Goal: Task Accomplishment & Management: Complete application form

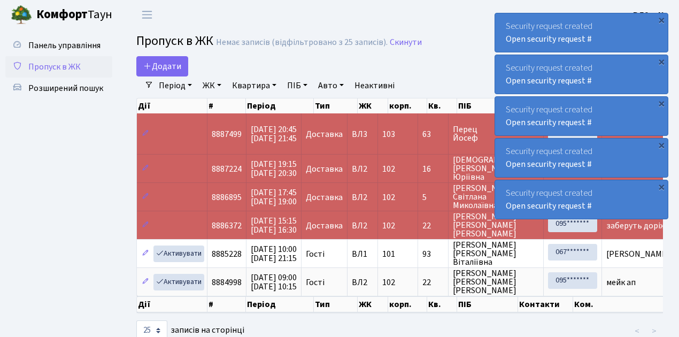
select select "25"
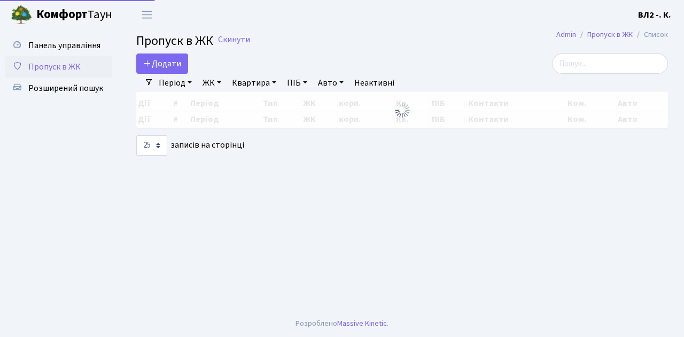
select select "25"
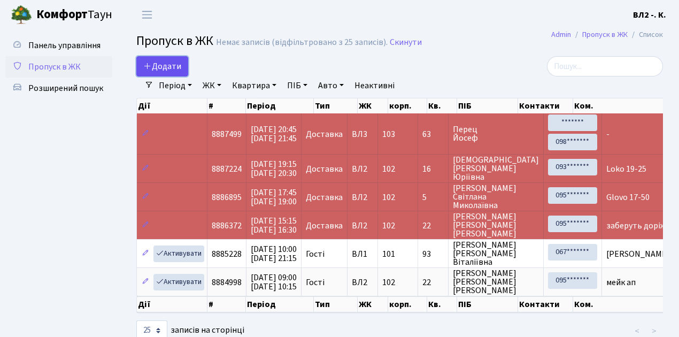
click at [184, 75] on link "Додати" at bounding box center [162, 66] width 52 height 20
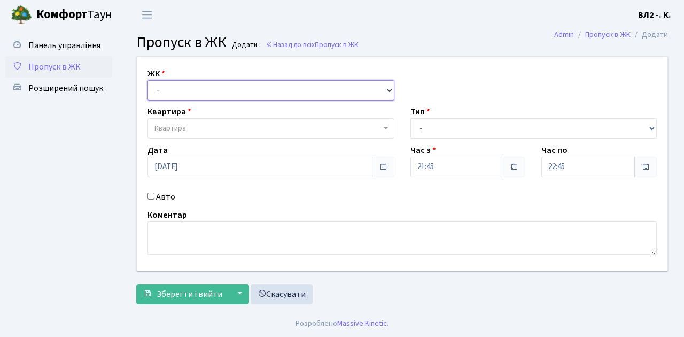
click at [389, 89] on select "- ВЛ1, Ужгородський пров., 4/1 ВЛ2, Голосіївський просп., 76 ВЛ3, пр.Голосіївсь…" at bounding box center [271, 90] width 247 height 20
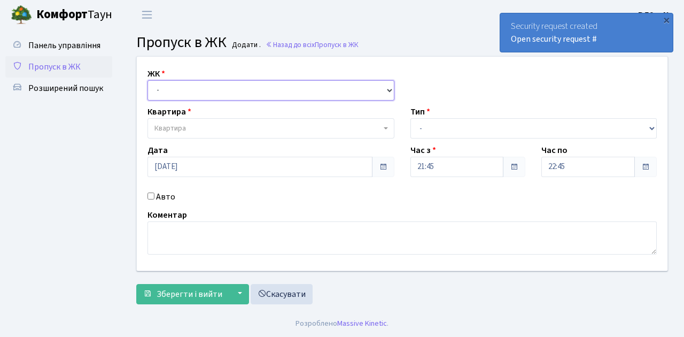
select select "317"
click at [148, 80] on select "- ВЛ1, Ужгородський пров., 4/1 ВЛ2, Голосіївський просп., 76 ВЛ3, пр.Голосіївсь…" at bounding box center [271, 90] width 247 height 20
select select
click at [383, 127] on span "Квартира" at bounding box center [271, 128] width 247 height 20
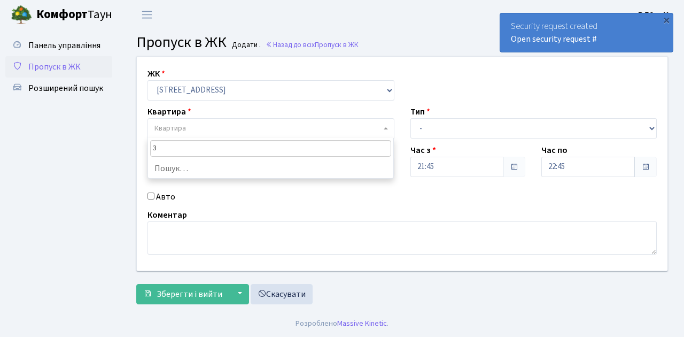
type input "36"
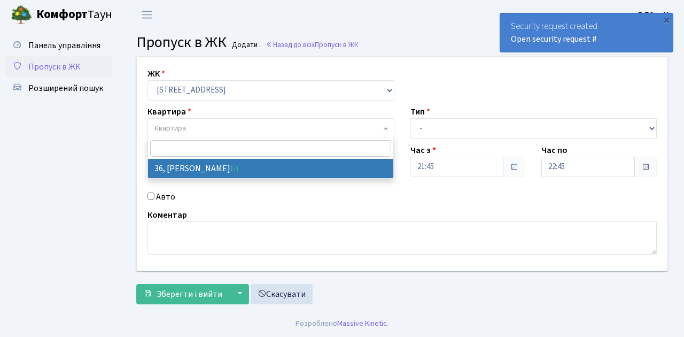
select select "38047"
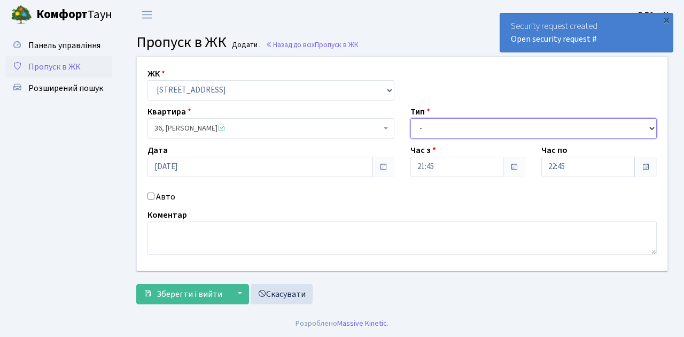
click at [651, 127] on select "- Доставка Таксі Гості Сервіс" at bounding box center [534, 128] width 247 height 20
select select "1"
click at [411, 118] on select "- Доставка Таксі Гості Сервіс" at bounding box center [534, 128] width 247 height 20
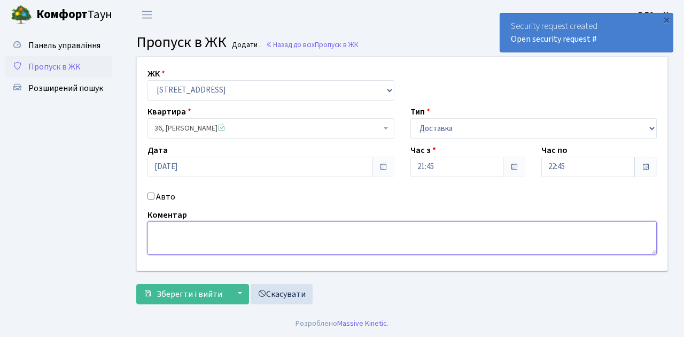
drag, startPoint x: 150, startPoint y: 229, endPoint x: 345, endPoint y: 221, distance: 195.3
click at [158, 228] on textarea at bounding box center [403, 237] width 510 height 33
type textarea "Glovo 21-44"
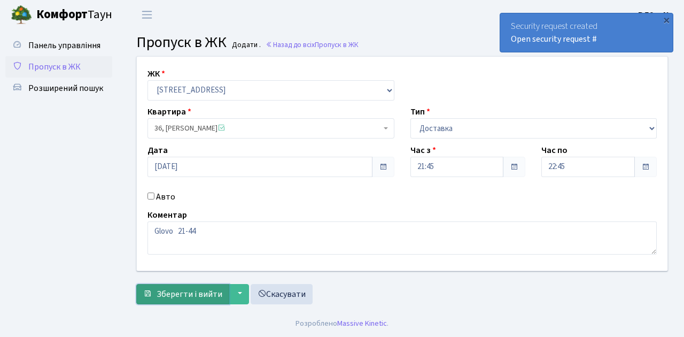
click at [166, 298] on span "Зберегти і вийти" at bounding box center [190, 294] width 66 height 12
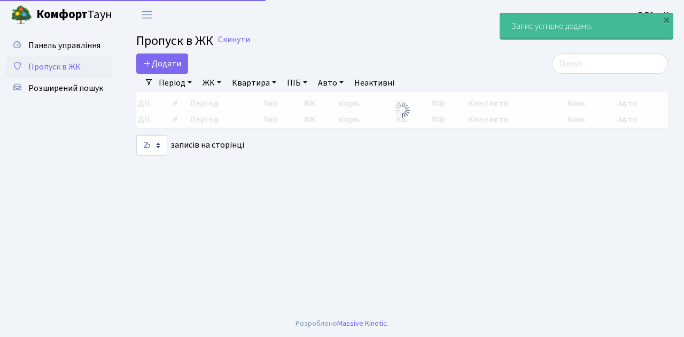
select select "25"
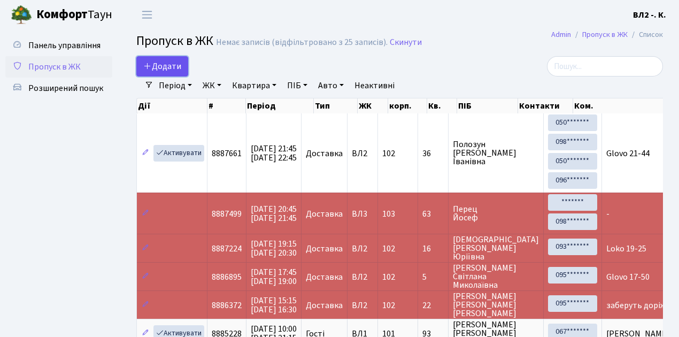
click at [179, 73] on link "Додати" at bounding box center [162, 66] width 52 height 20
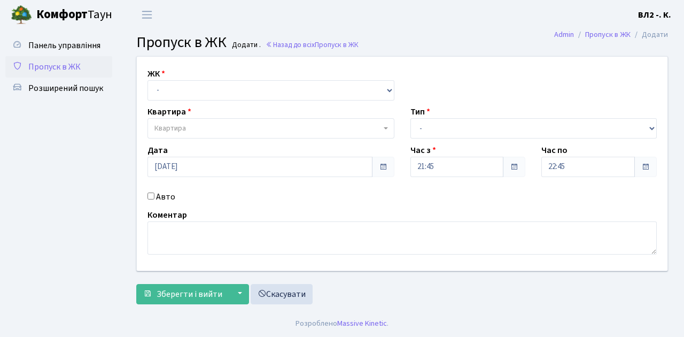
click at [68, 66] on span "Пропуск в ЖК" at bounding box center [54, 67] width 52 height 12
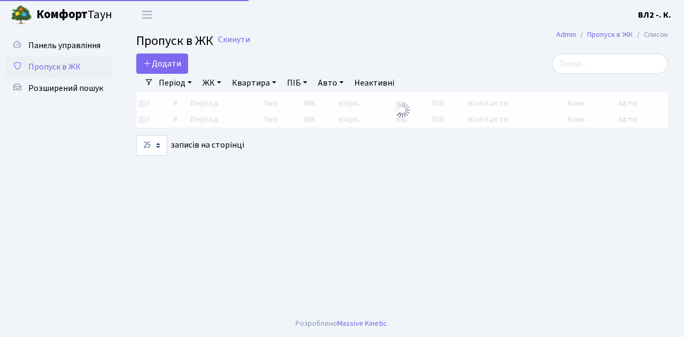
select select "25"
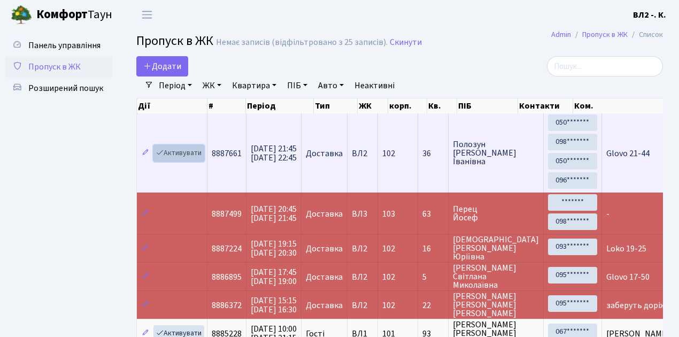
click at [197, 159] on link "Активувати" at bounding box center [178, 153] width 51 height 17
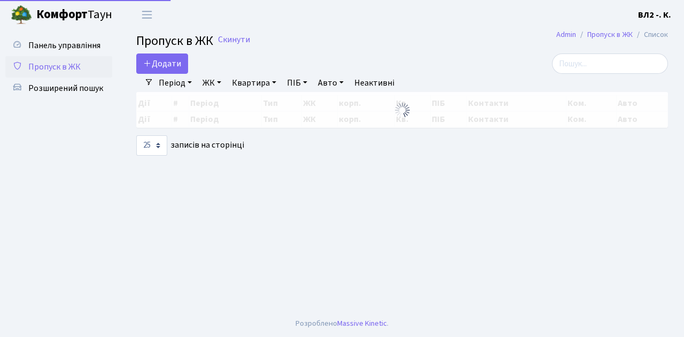
select select "25"
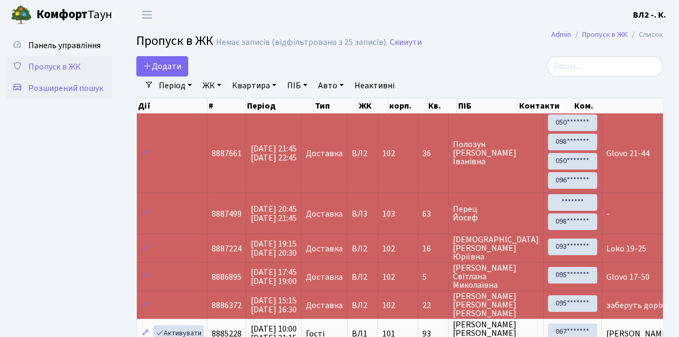
click at [92, 88] on span "Розширений пошук" at bounding box center [65, 88] width 75 height 12
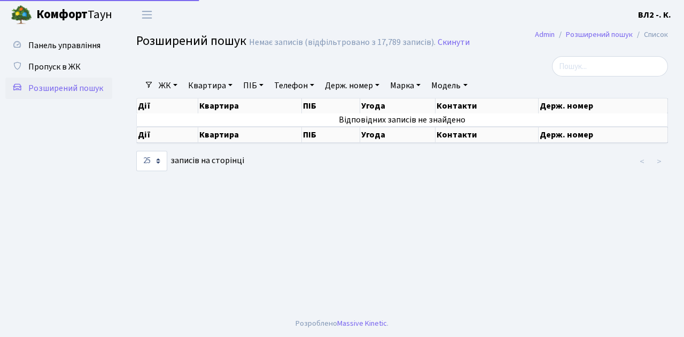
select select "25"
click at [232, 85] on link "Квартира" at bounding box center [210, 85] width 53 height 18
click at [239, 76] on link "ПІБ" at bounding box center [253, 85] width 29 height 18
type input "115"
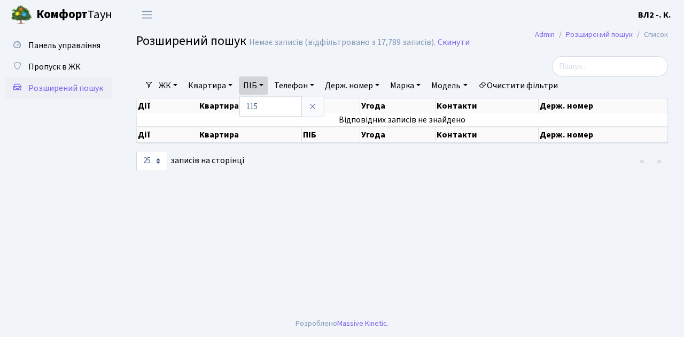
click at [283, 177] on main "Admin Розширений пошук Список Розширений пошук Немає записів (відфільтровано з …" at bounding box center [402, 169] width 564 height 281
click at [231, 84] on link "Квартира" at bounding box center [210, 85] width 53 height 18
type input "115"
click at [93, 128] on ul "Панель управління Пропуск в ЖК Розширений пошук" at bounding box center [58, 170] width 107 height 270
click at [176, 83] on link "ЖК" at bounding box center [168, 85] width 27 height 18
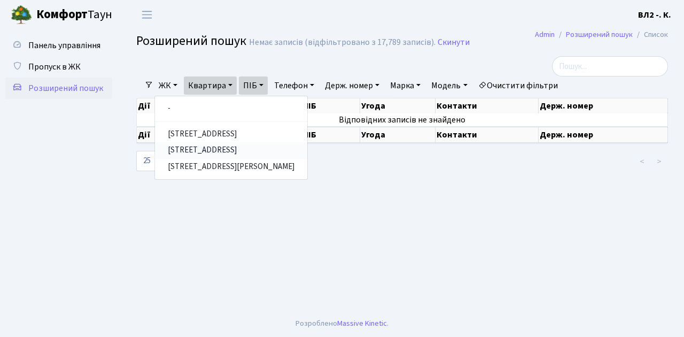
click at [197, 149] on link "[STREET_ADDRESS]" at bounding box center [231, 150] width 152 height 17
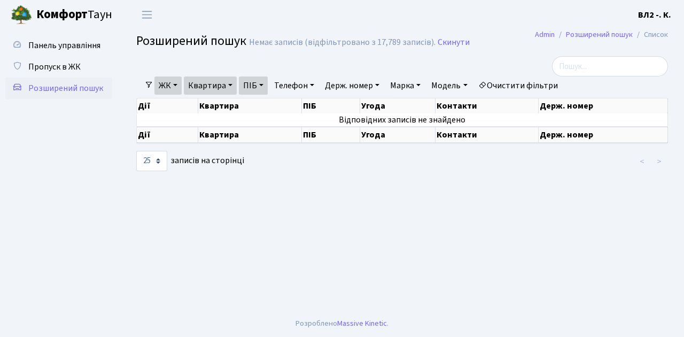
click at [264, 83] on link "ПІБ" at bounding box center [253, 85] width 29 height 18
type input "1"
drag, startPoint x: 225, startPoint y: 213, endPoint x: 214, endPoint y: 169, distance: 45.1
click at [225, 211] on main "Admin Розширений пошук Список Розширений пошук Немає записів (відфільтровано з …" at bounding box center [402, 169] width 564 height 281
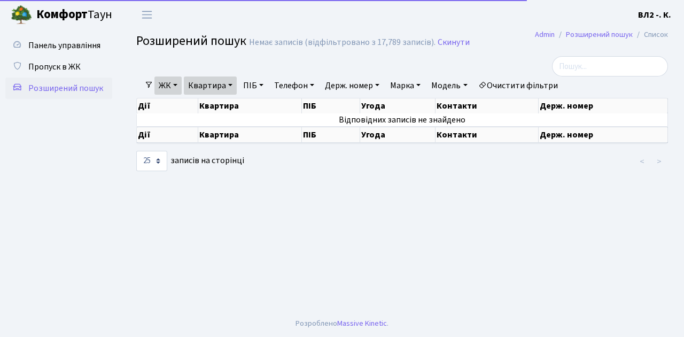
click at [232, 85] on link "Квартира" at bounding box center [210, 85] width 53 height 18
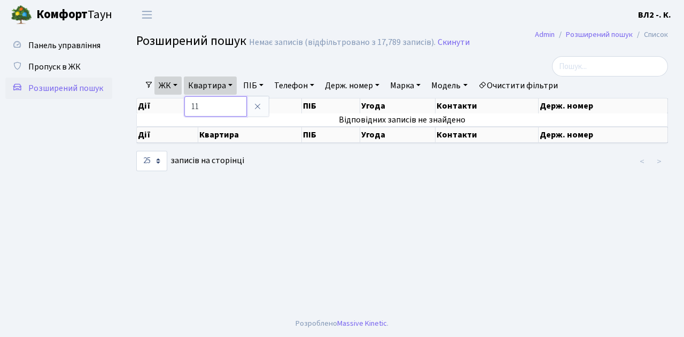
type input "1"
type input "115"
click at [50, 67] on span "Пропуск в ЖК" at bounding box center [54, 67] width 52 height 12
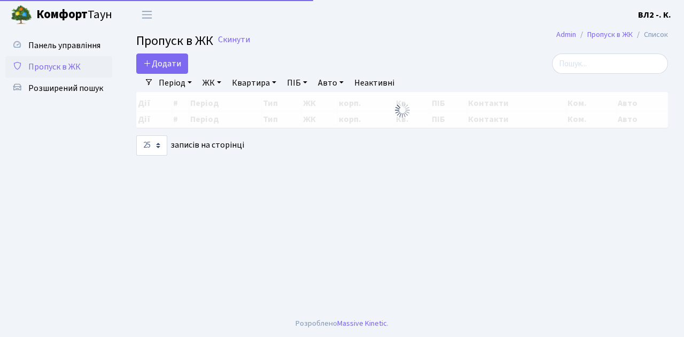
select select "25"
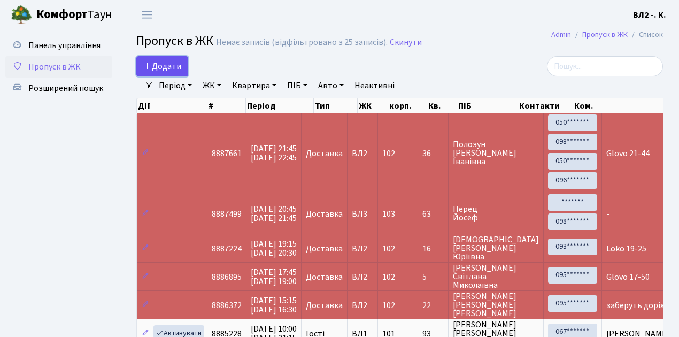
click at [180, 71] on span "Додати" at bounding box center [162, 66] width 38 height 12
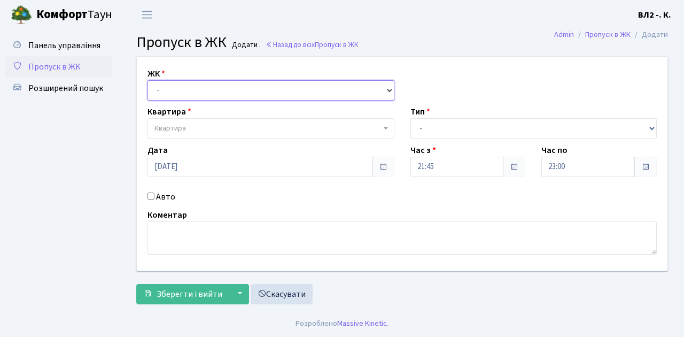
click at [388, 88] on select "- [STREET_ADDRESS][PERSON_NAME]" at bounding box center [271, 90] width 247 height 20
select select "317"
click at [148, 80] on select "- [STREET_ADDRESS][PERSON_NAME]" at bounding box center [271, 90] width 247 height 20
select select
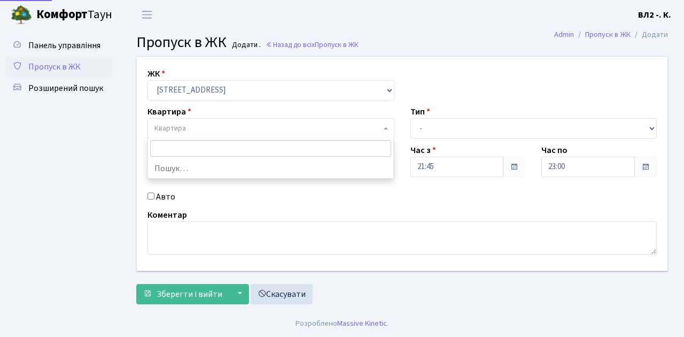
click at [384, 128] on b at bounding box center [386, 128] width 4 height 2
type input "126"
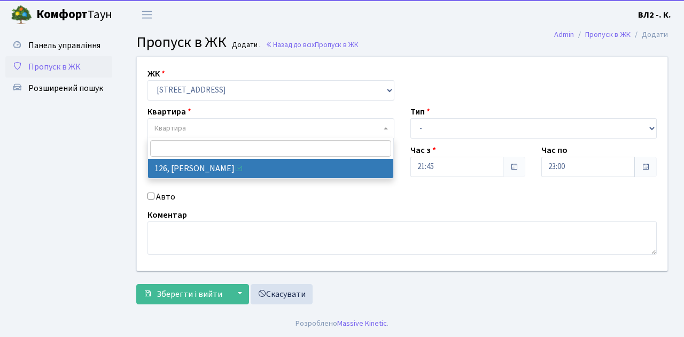
select select "38314"
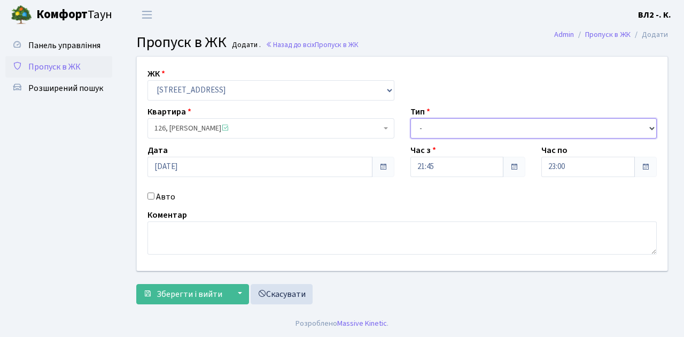
click at [652, 125] on select "- Доставка Таксі Гості Сервіс" at bounding box center [534, 128] width 247 height 20
select select "1"
click at [411, 118] on select "- Доставка Таксі Гості Сервіс" at bounding box center [534, 128] width 247 height 20
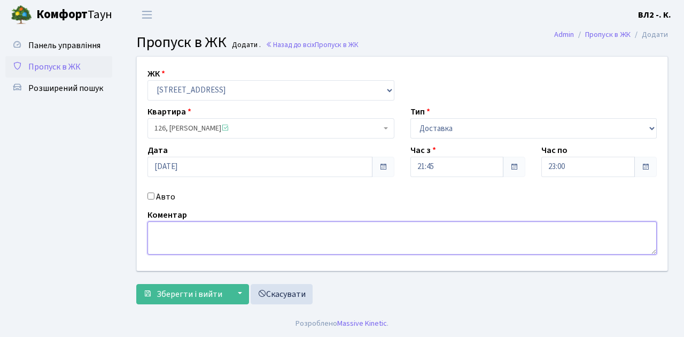
click at [160, 227] on textarea at bounding box center [403, 237] width 510 height 33
type textarea "Glovo 21-56"
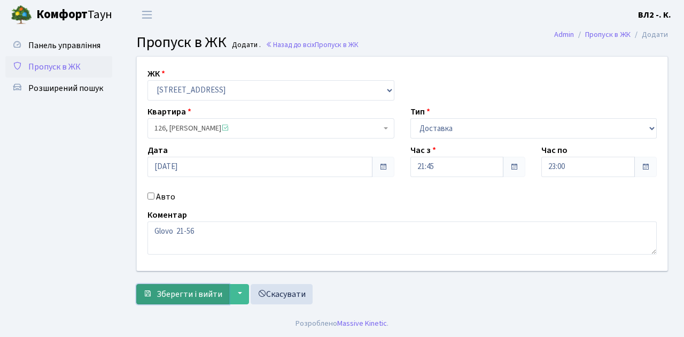
click at [177, 297] on span "Зберегти і вийти" at bounding box center [190, 294] width 66 height 12
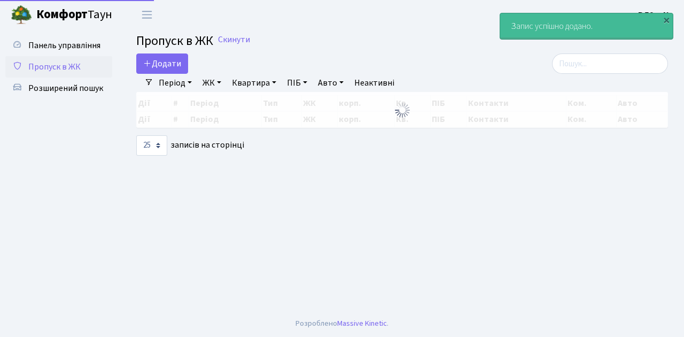
select select "25"
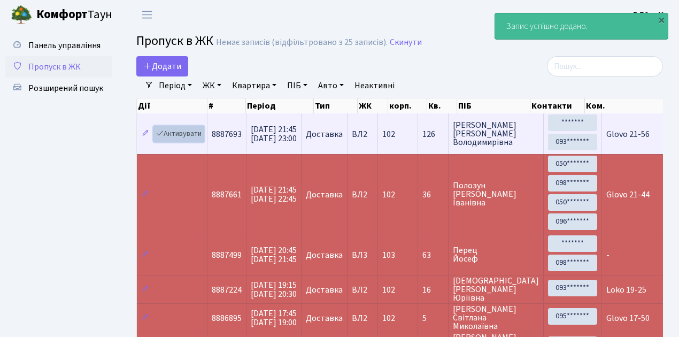
click at [199, 139] on link "Активувати" at bounding box center [178, 134] width 51 height 17
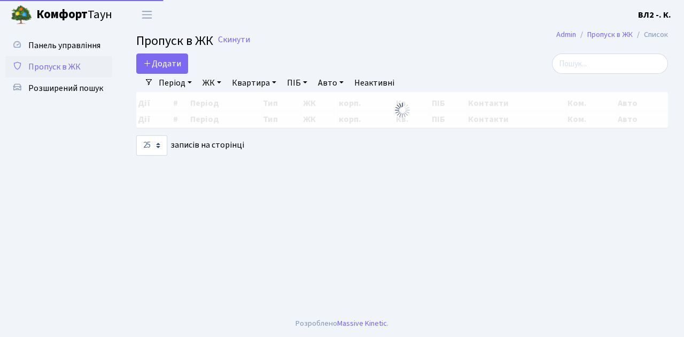
select select "25"
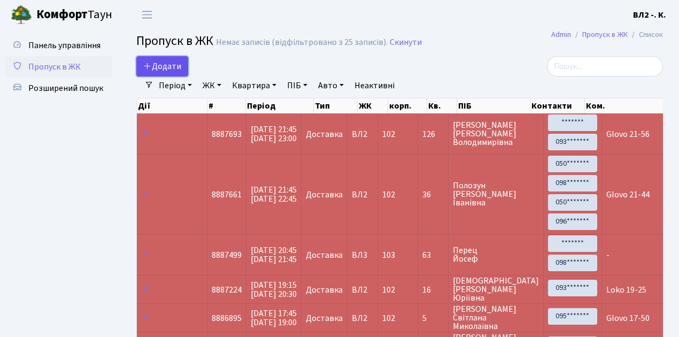
click at [185, 71] on link "Додати" at bounding box center [162, 66] width 52 height 20
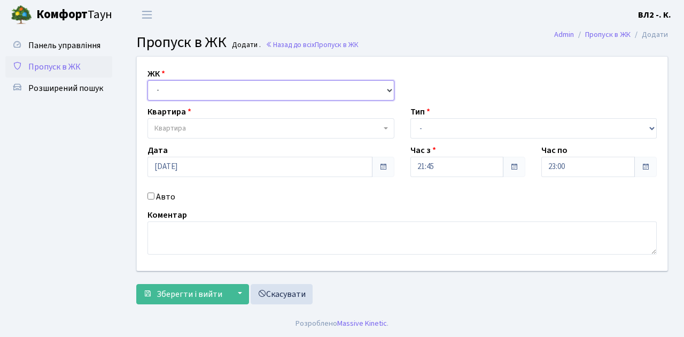
click at [384, 89] on select "- [STREET_ADDRESS][PERSON_NAME]" at bounding box center [271, 90] width 247 height 20
select select "317"
click at [148, 80] on select "- [STREET_ADDRESS][PERSON_NAME]" at bounding box center [271, 90] width 247 height 20
select select
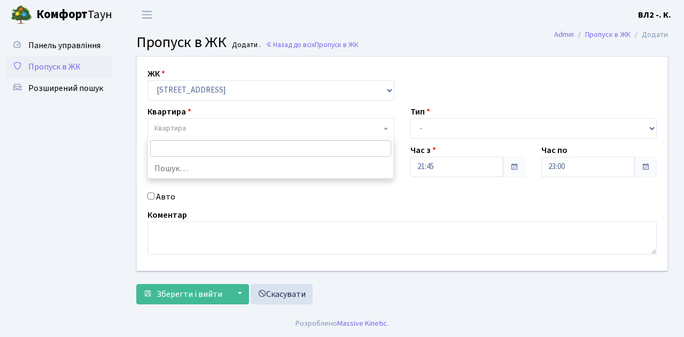
click at [388, 128] on span "Квартира" at bounding box center [271, 128] width 247 height 20
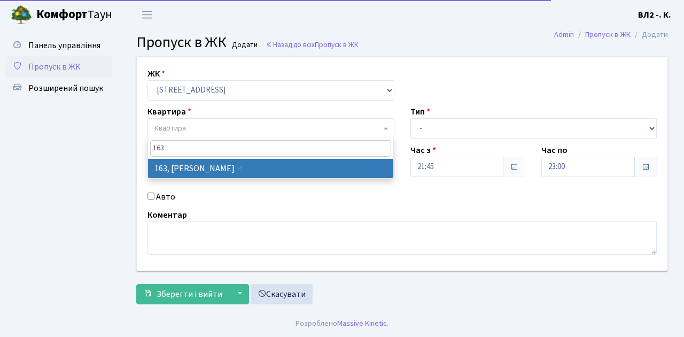
type input "163"
select select "38425"
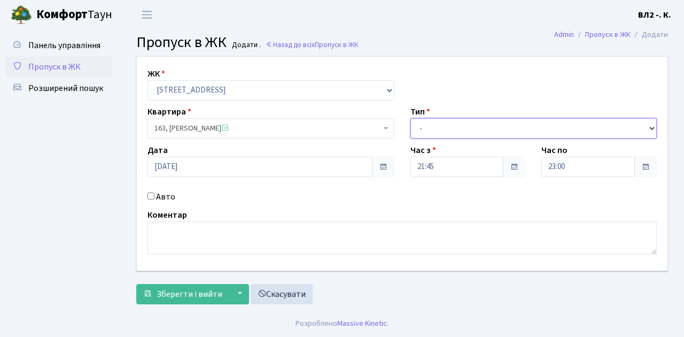
click at [650, 125] on select "- Доставка Таксі Гості Сервіс" at bounding box center [534, 128] width 247 height 20
select select "1"
click at [411, 118] on select "- Доставка Таксі Гості Сервіс" at bounding box center [534, 128] width 247 height 20
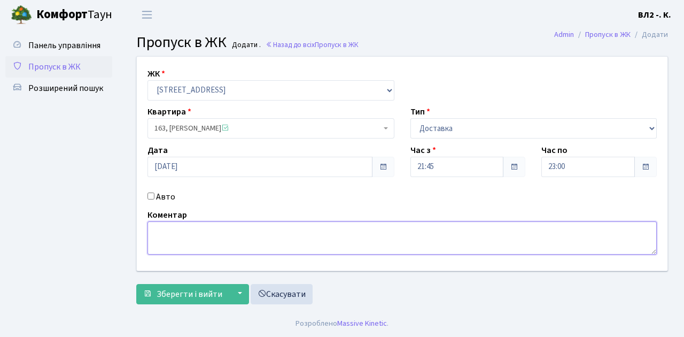
drag, startPoint x: 161, startPoint y: 226, endPoint x: 170, endPoint y: 218, distance: 11.7
click at [165, 222] on textarea at bounding box center [403, 237] width 510 height 33
type textarea "Glovo 21-57"
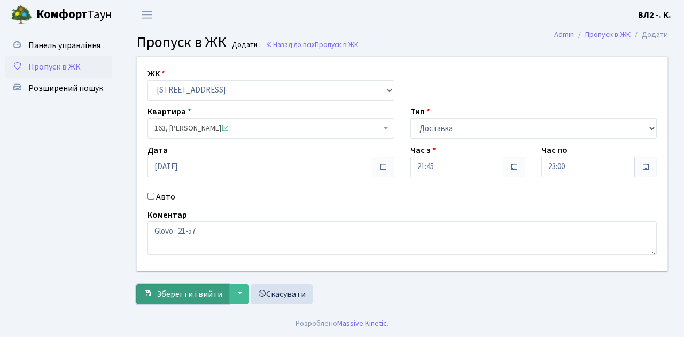
click at [161, 295] on span "Зберегти і вийти" at bounding box center [190, 294] width 66 height 12
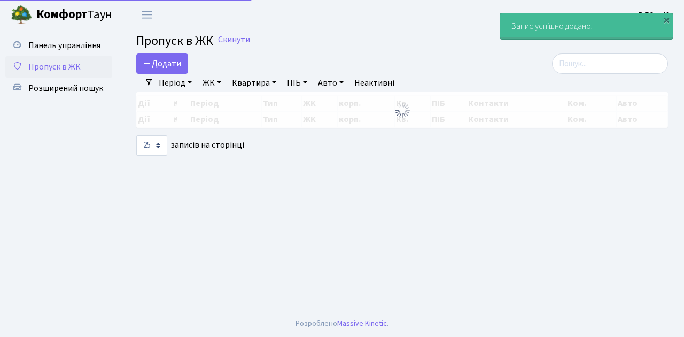
select select "25"
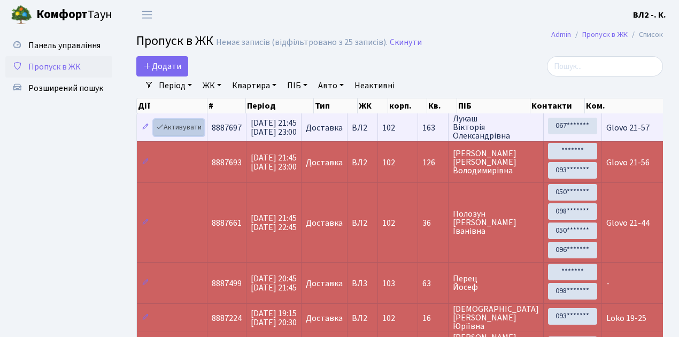
click at [195, 132] on link "Активувати" at bounding box center [178, 127] width 51 height 17
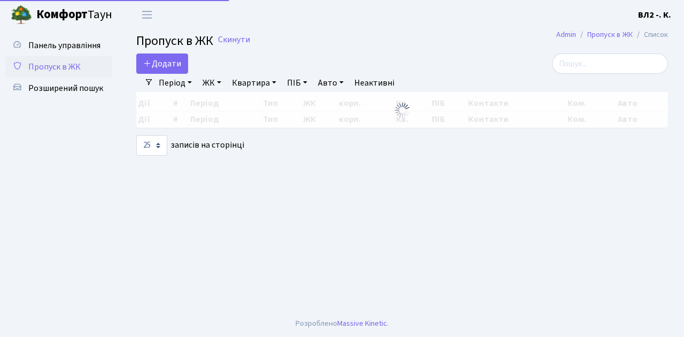
select select "25"
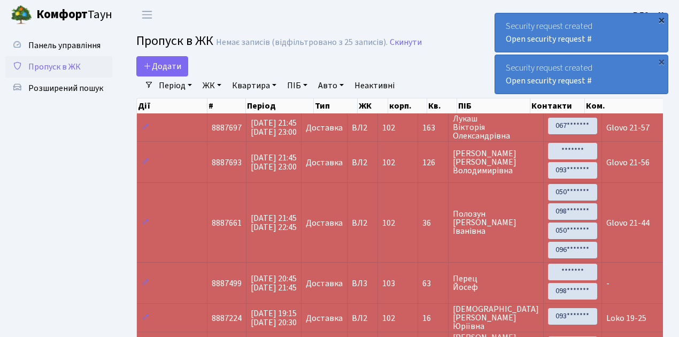
click at [661, 20] on div "×" at bounding box center [661, 19] width 11 height 11
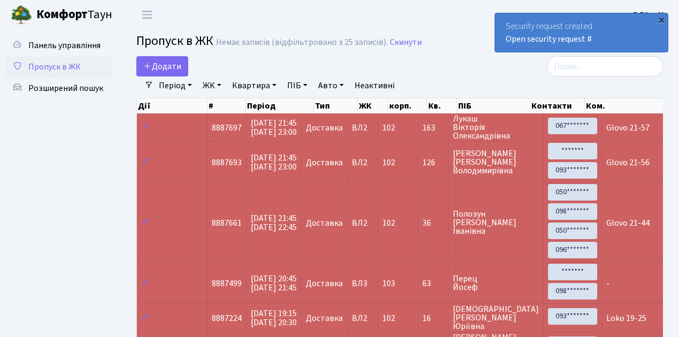
click at [661, 20] on div "×" at bounding box center [661, 19] width 11 height 11
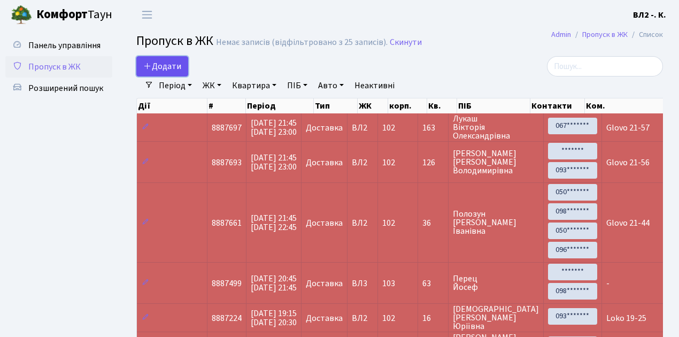
click at [182, 73] on link "Додати" at bounding box center [162, 66] width 52 height 20
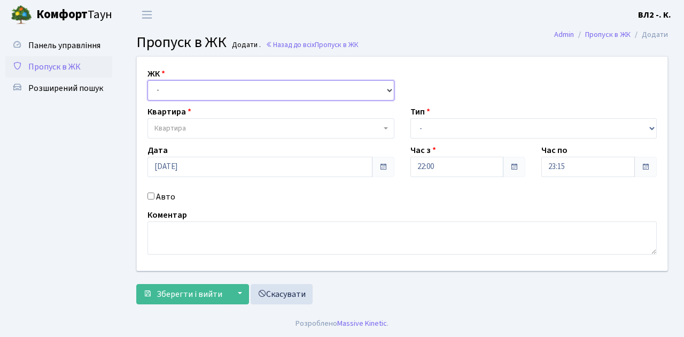
click at [387, 91] on select "- ВЛ1, Ужгородський пров., 4/1 ВЛ2, Голосіївський просп., 76 ВЛ3, пр.Голосіївсь…" at bounding box center [271, 90] width 247 height 20
select select "317"
click at [148, 80] on select "- ВЛ1, Ужгородський пров., 4/1 ВЛ2, Голосіївський просп., 76 ВЛ3, пр.Голосіївсь…" at bounding box center [271, 90] width 247 height 20
select select
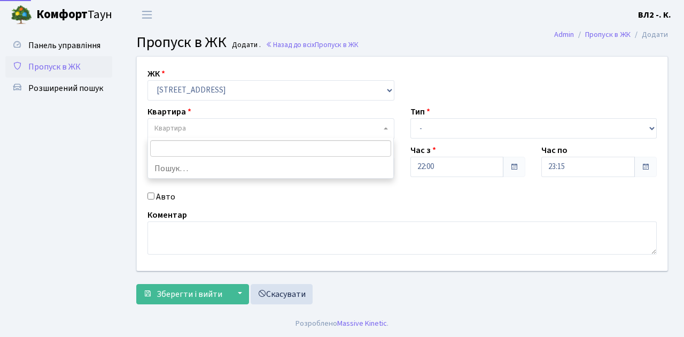
drag, startPoint x: 385, startPoint y: 132, endPoint x: 385, endPoint y: 125, distance: 6.4
click at [386, 131] on span at bounding box center [387, 128] width 2 height 20
type input "61"
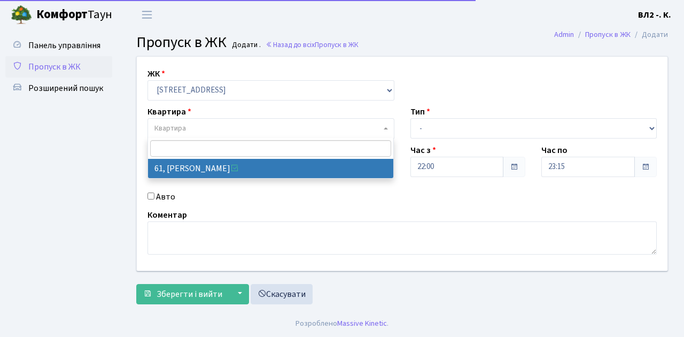
select select "38122"
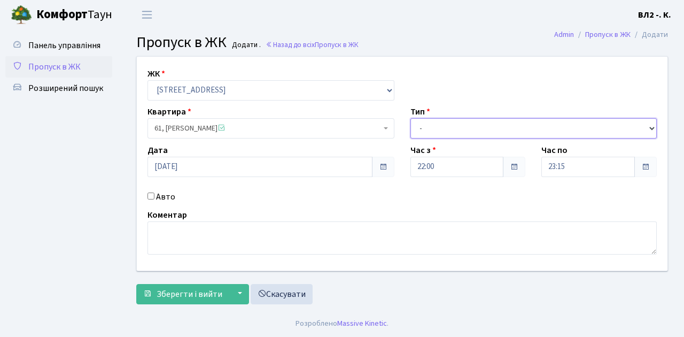
click at [650, 127] on select "- Доставка Таксі Гості Сервіс" at bounding box center [534, 128] width 247 height 20
select select "1"
click at [411, 118] on select "- Доставка Таксі Гості Сервіс" at bounding box center [534, 128] width 247 height 20
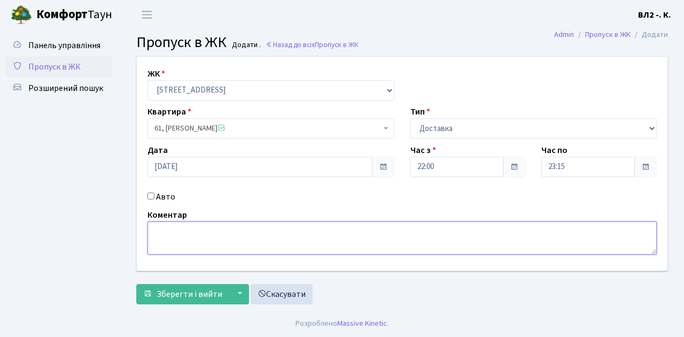
click at [172, 228] on textarea at bounding box center [403, 237] width 510 height 33
type textarea "Glovo 22-10"
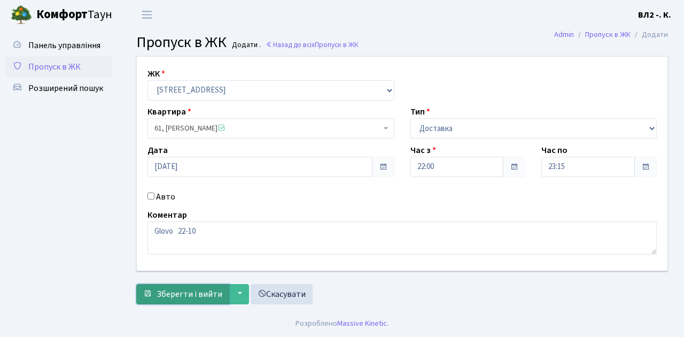
click at [167, 293] on span "Зберегти і вийти" at bounding box center [190, 294] width 66 height 12
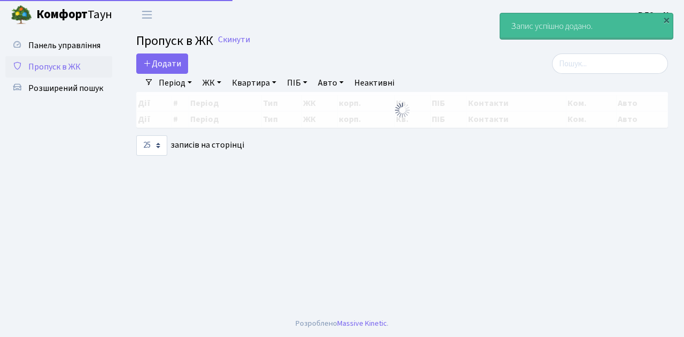
select select "25"
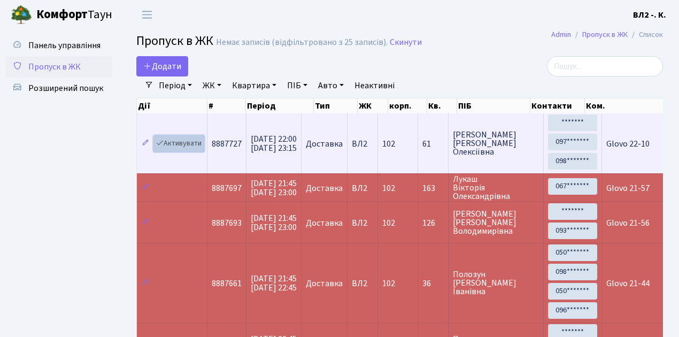
click at [198, 151] on link "Активувати" at bounding box center [178, 143] width 51 height 17
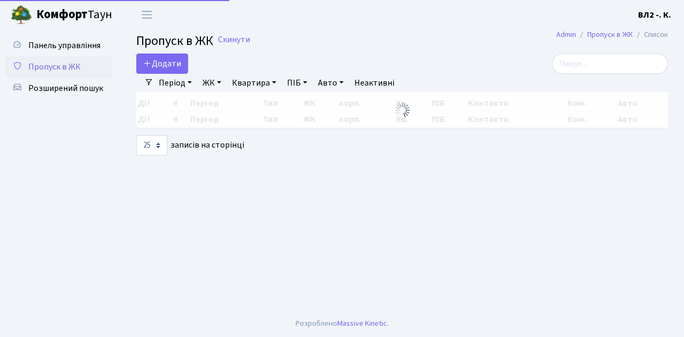
select select "25"
